Goal: Task Accomplishment & Management: Manage account settings

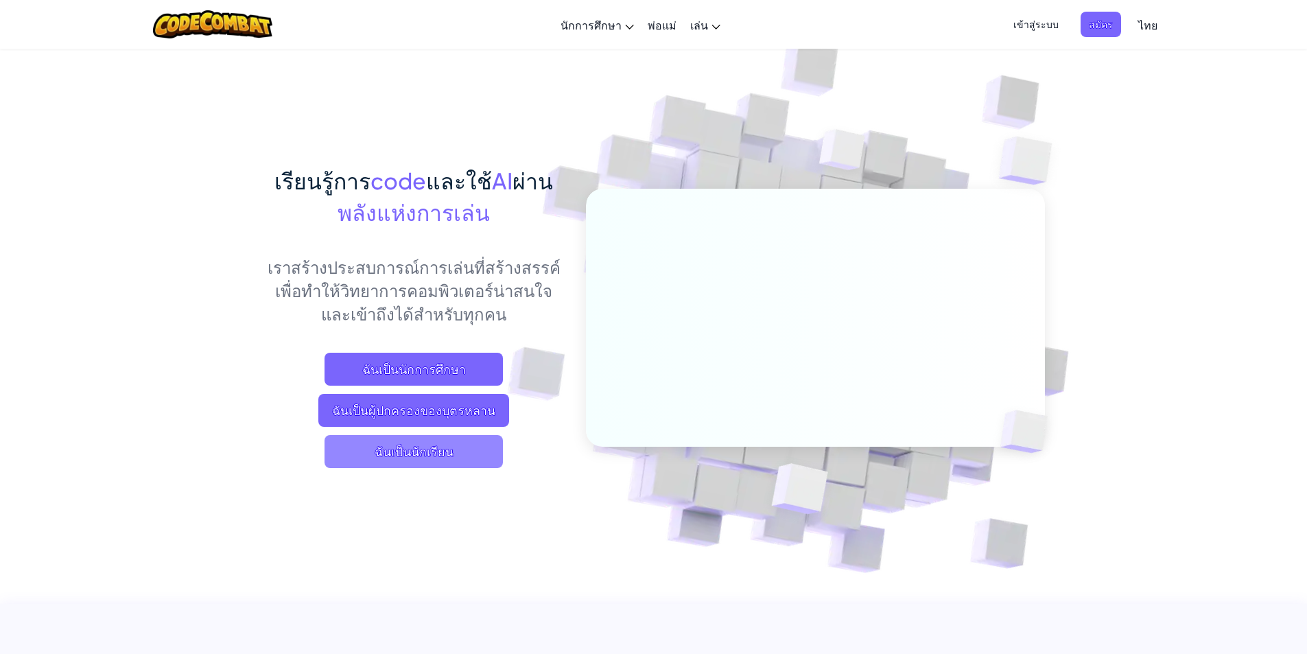
click at [426, 461] on span "ฉันเป็นนักเรียน" at bounding box center [414, 451] width 178 height 33
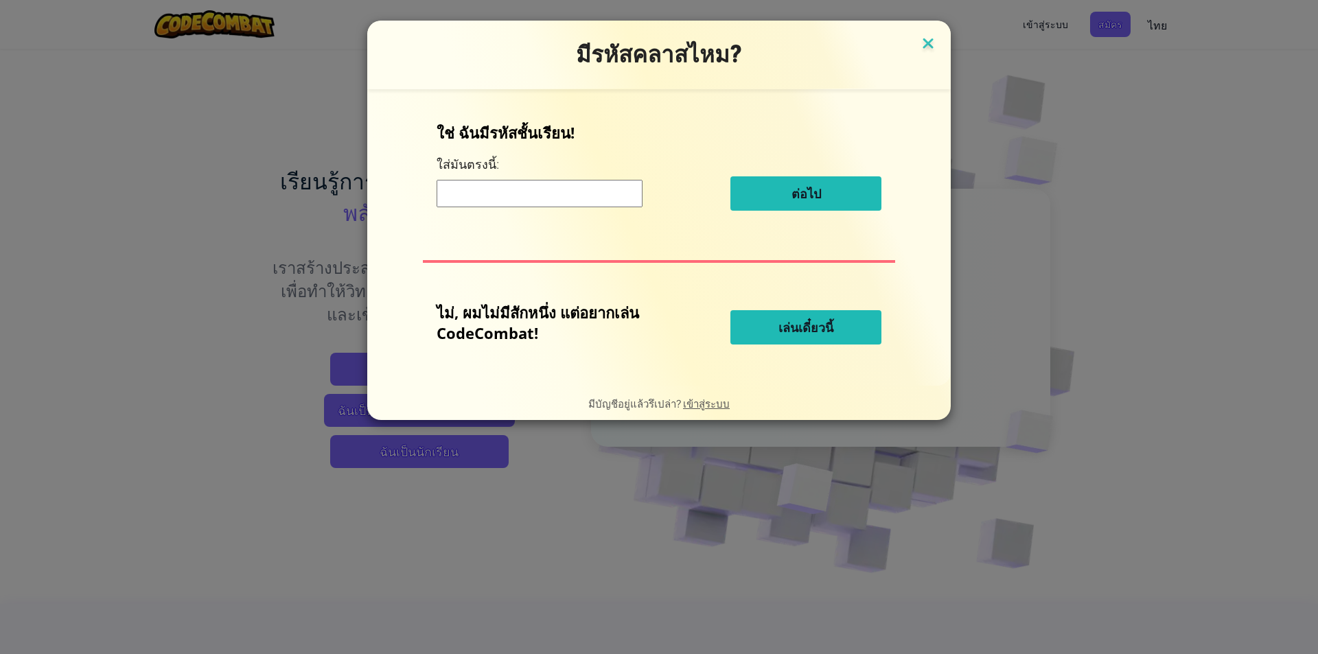
click at [930, 52] on img at bounding box center [928, 44] width 18 height 21
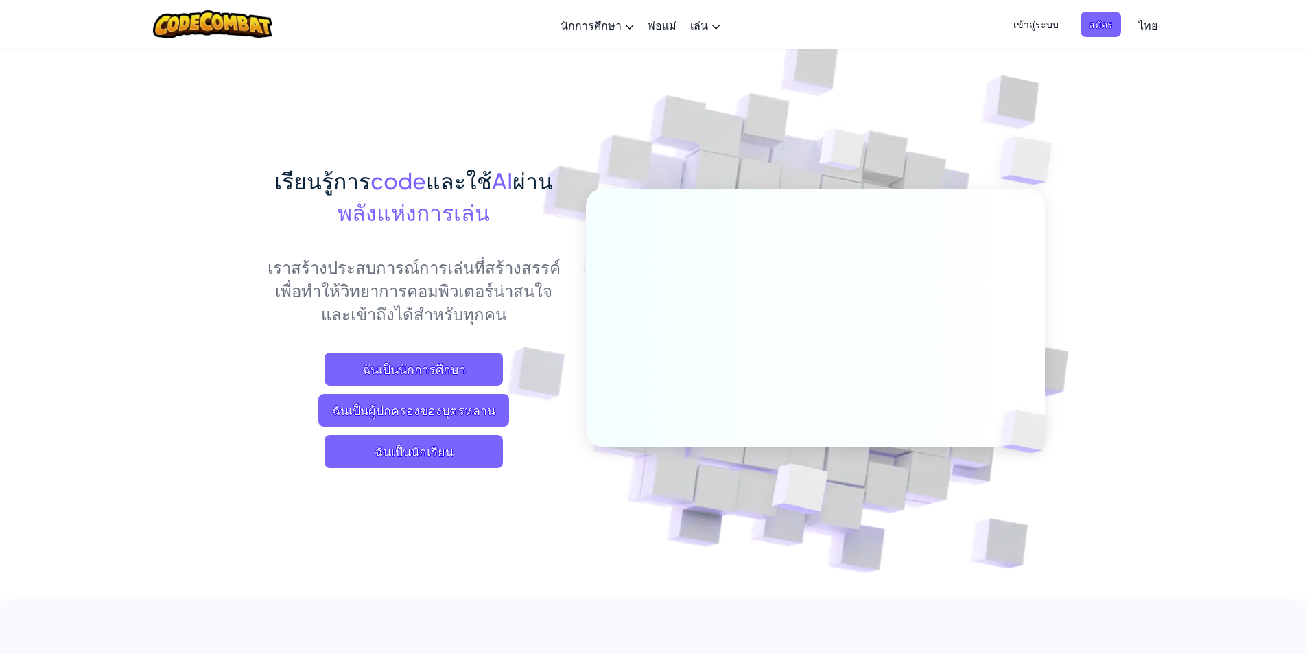
click at [1029, 22] on span "เข้าสู่ระบบ" at bounding box center [1036, 24] width 62 height 25
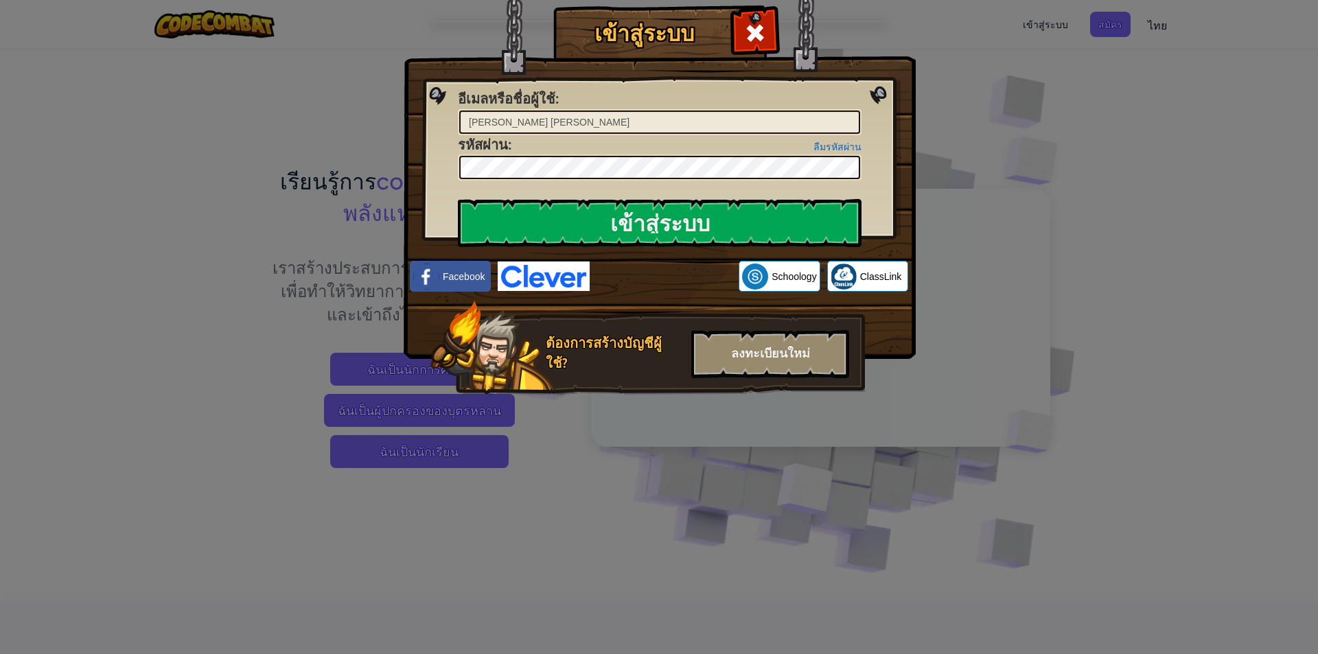
click at [570, 126] on input "[PERSON_NAME] [PERSON_NAME]" at bounding box center [659, 121] width 401 height 23
type input "ม"
click at [747, 37] on span at bounding box center [755, 33] width 22 height 22
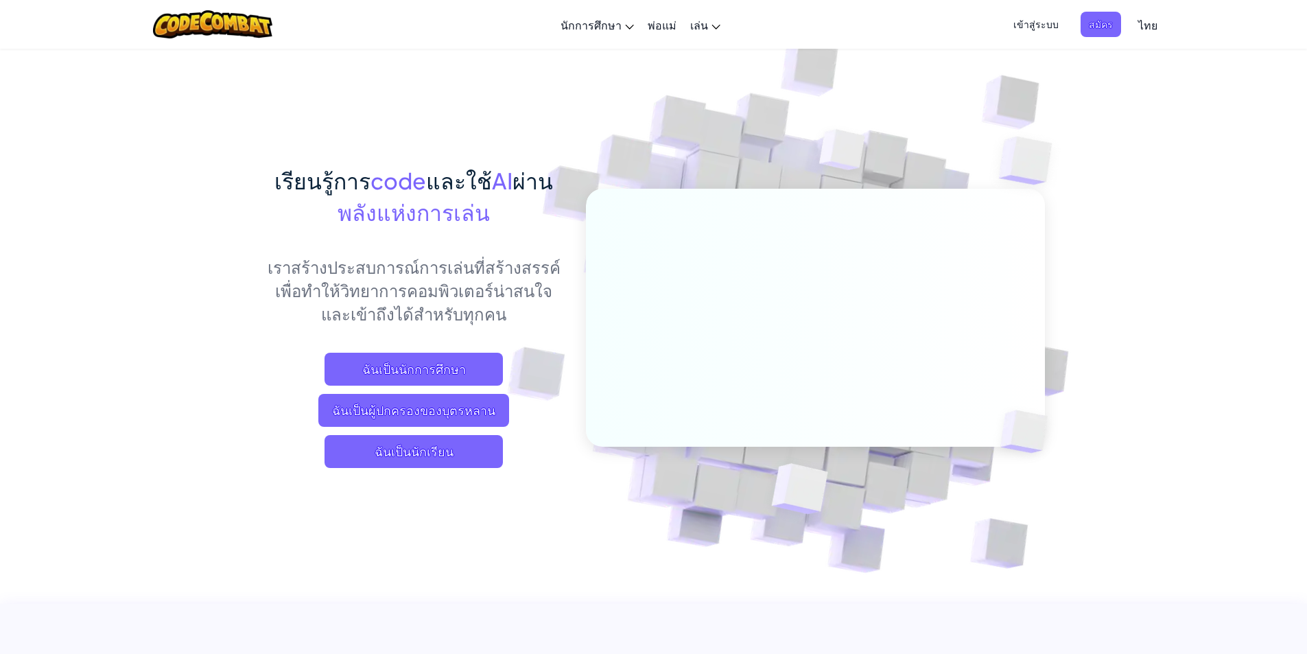
click at [1018, 21] on span "เข้าสู่ระบบ" at bounding box center [1036, 24] width 62 height 25
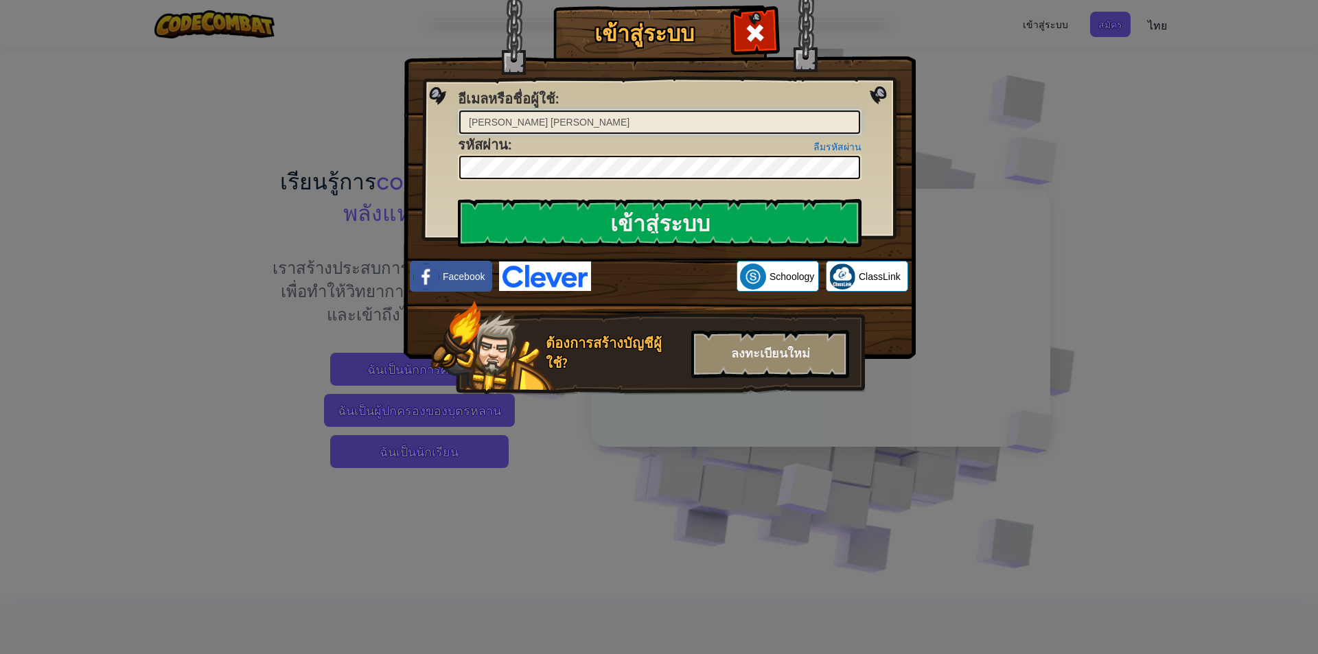
click at [609, 112] on input "[PERSON_NAME] [PERSON_NAME]" at bounding box center [659, 121] width 401 height 23
type input "ม"
type input "o"
type input "i"
click at [535, 186] on img at bounding box center [660, 159] width 512 height 399
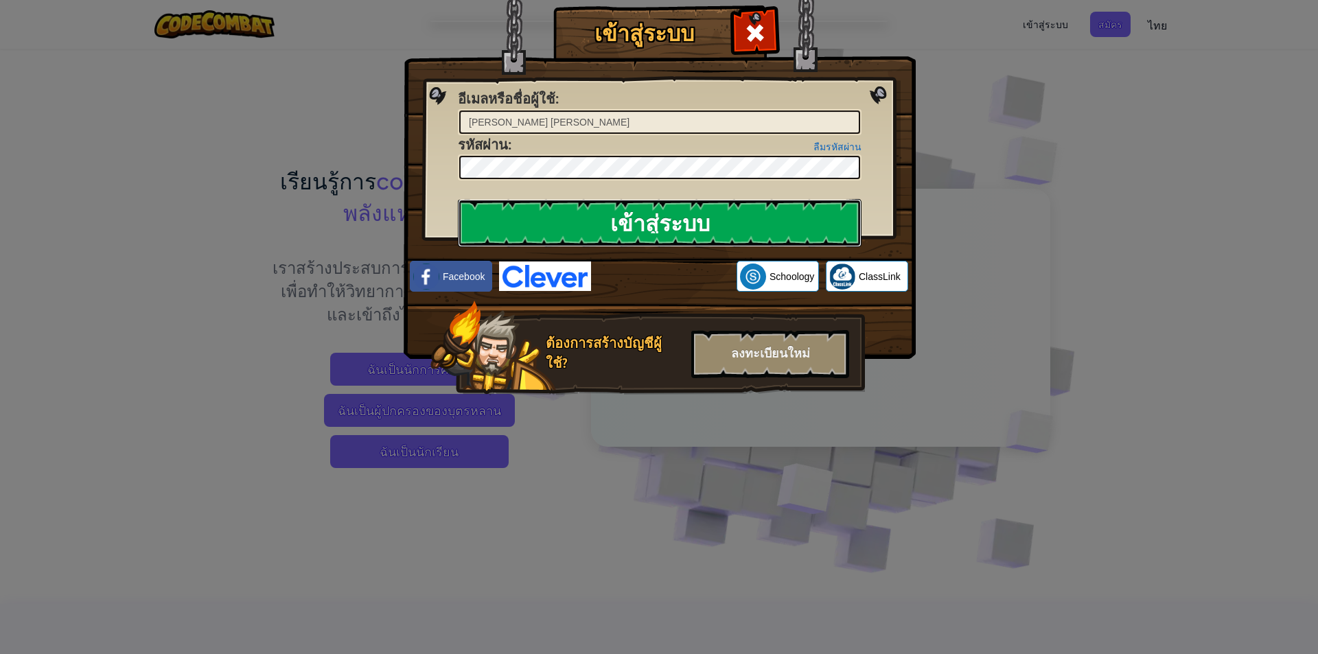
click at [752, 229] on input "เข้าสู่ระบบ" at bounding box center [660, 223] width 404 height 48
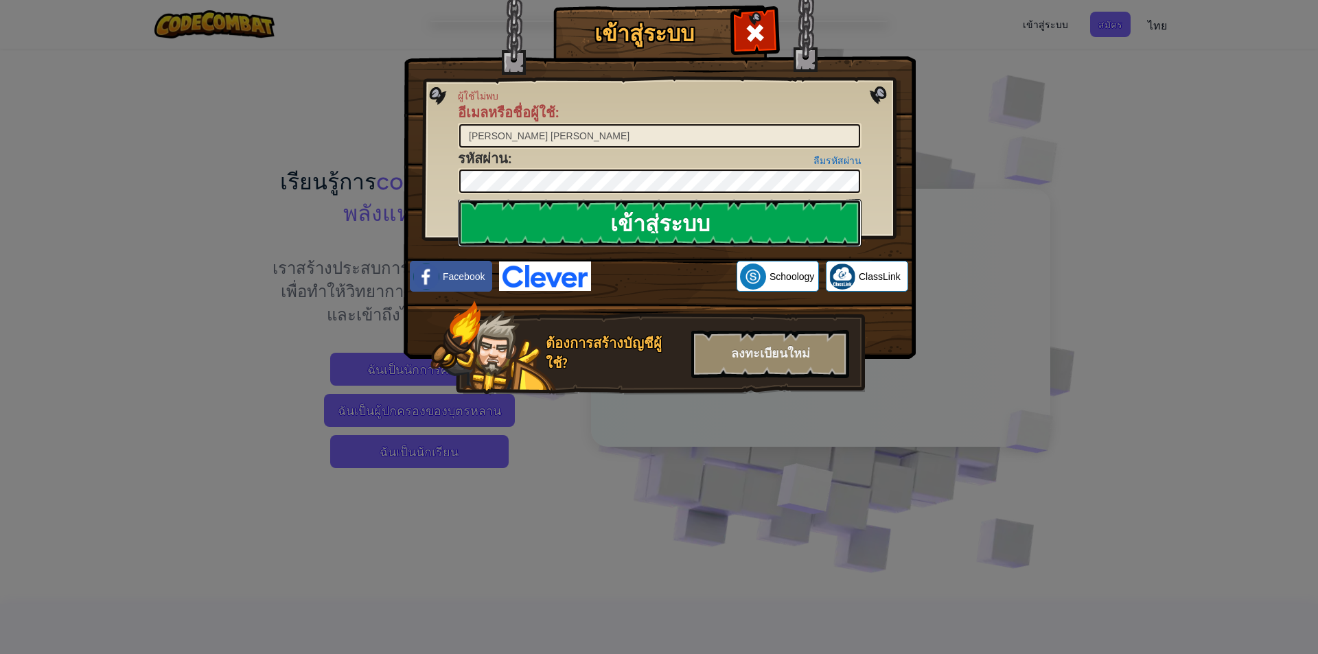
click at [751, 226] on input "เข้าสู่ระบบ" at bounding box center [660, 223] width 404 height 48
click at [561, 137] on input "[PERSON_NAME] [PERSON_NAME]" at bounding box center [659, 135] width 401 height 23
type input "นรีรัตน์ ครึนสันเทียะร"
click at [714, 240] on input "เข้าสู่ระบบ" at bounding box center [660, 223] width 404 height 48
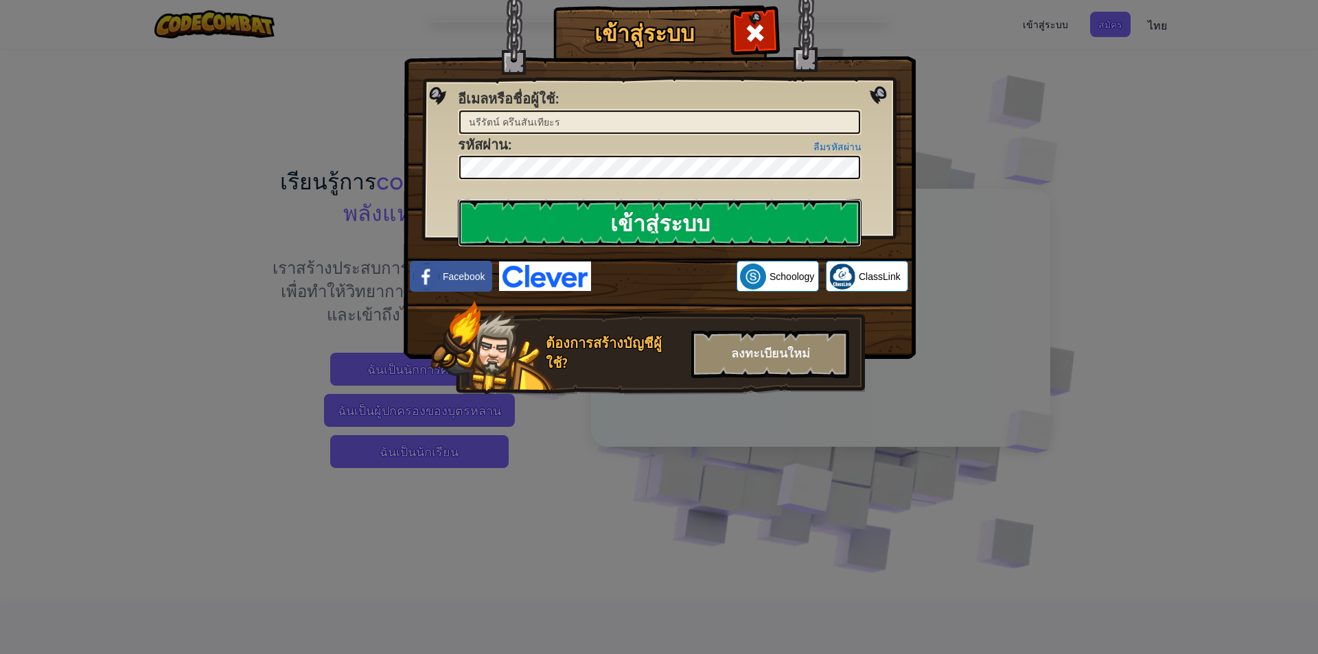
click at [709, 234] on input "เข้าสู่ระบบ" at bounding box center [660, 223] width 404 height 48
click at [703, 228] on input "เข้าสู่ระบบ" at bounding box center [660, 223] width 404 height 48
